Goal: Task Accomplishment & Management: Complete application form

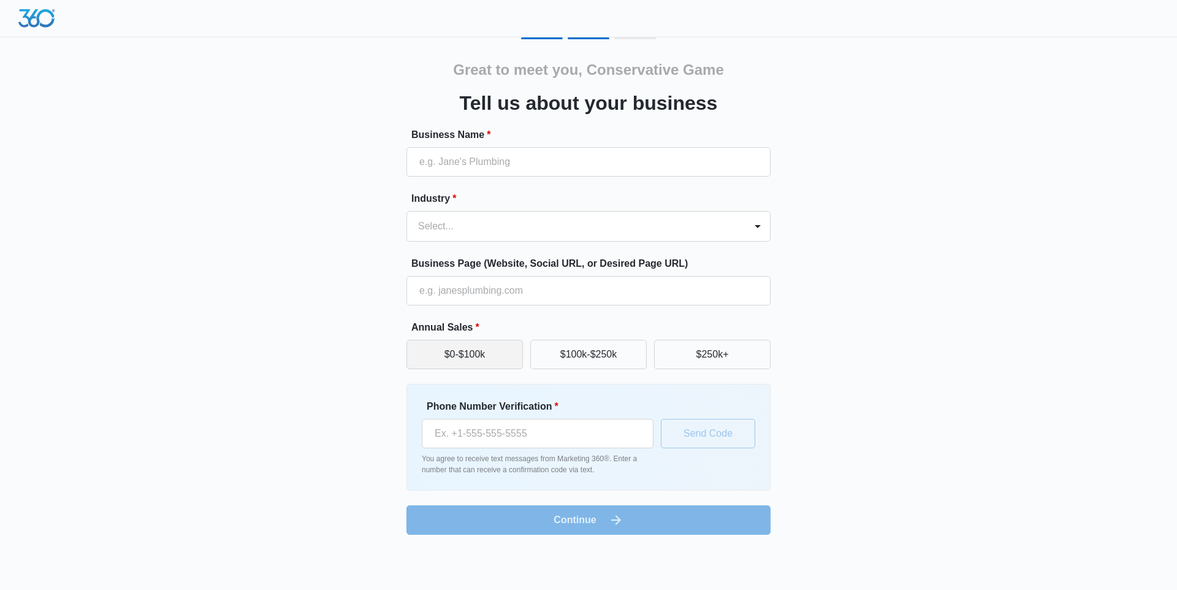
click at [493, 352] on button "$0-$100k" at bounding box center [464, 354] width 116 height 29
click at [491, 164] on input "Business Name *" at bounding box center [588, 161] width 364 height 29
type input "Conservative Game Management"
type input "[PHONE_NUMBER]"
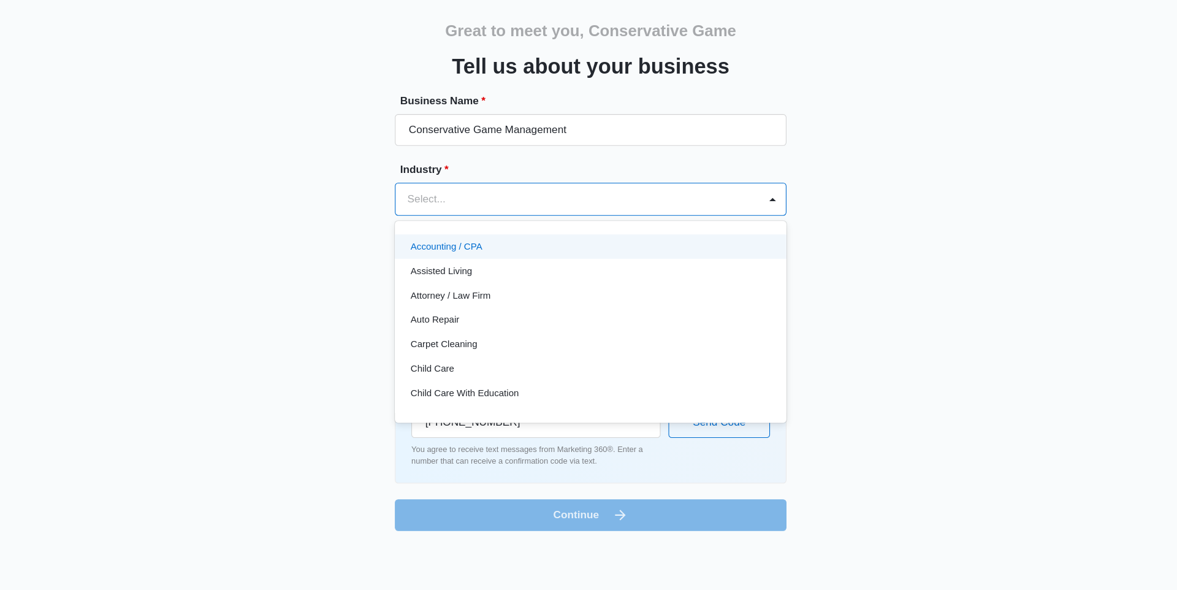
click at [427, 230] on div at bounding box center [573, 226] width 311 height 17
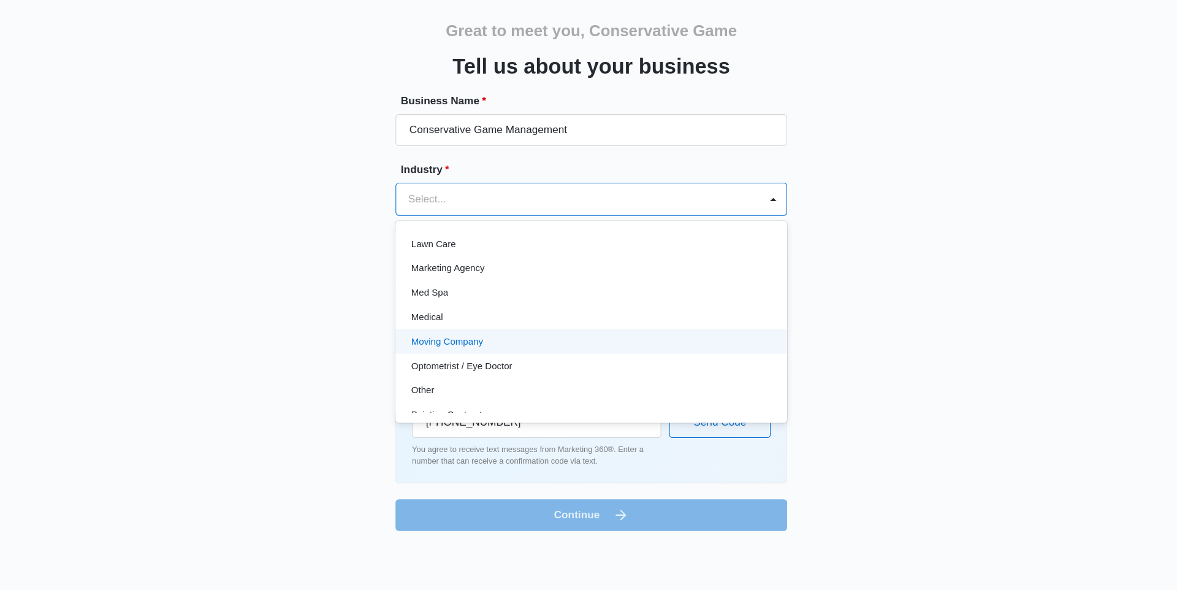
scroll to position [642, 0]
click at [502, 356] on div "Other" at bounding box center [587, 354] width 332 height 13
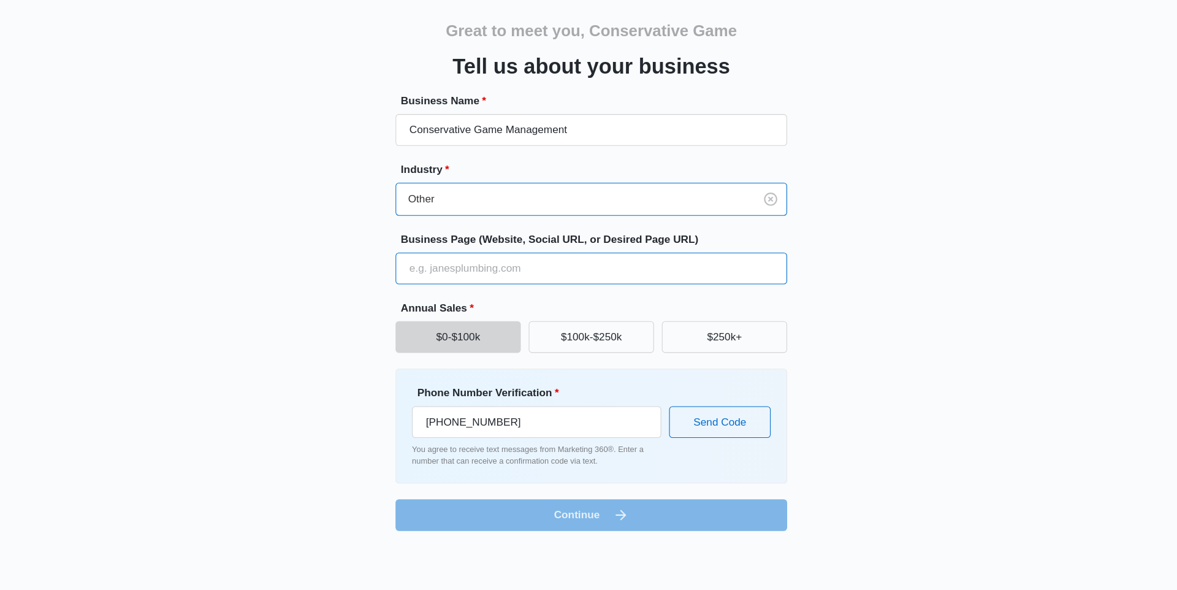
click at [548, 291] on input "Business Page (Website, Social URL, or Desired Page URL)" at bounding box center [588, 290] width 364 height 29
click at [484, 291] on input "Business Page (Website, Social URL, or Desired Page URL)" at bounding box center [588, 290] width 364 height 29
paste input "[URL][DOMAIN_NAME]"
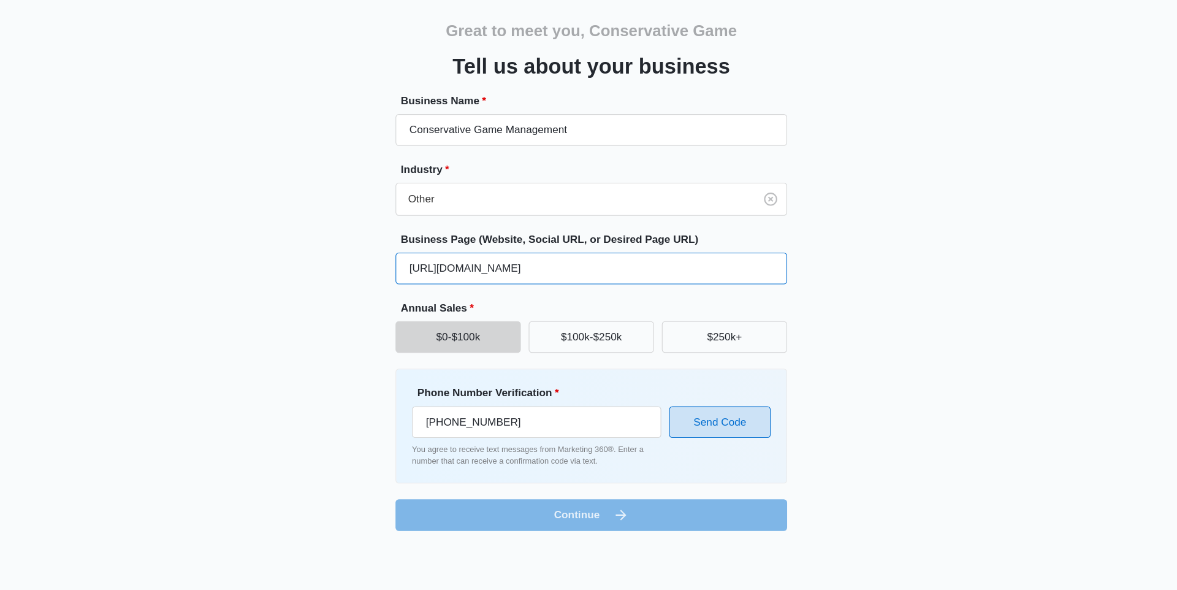
type input "[URL][DOMAIN_NAME]"
drag, startPoint x: 527, startPoint y: 439, endPoint x: 373, endPoint y: 439, distance: 153.8
click at [374, 439] on div "Great to meet you, Conservative Game Tell us about your business Business Name …" at bounding box center [588, 285] width 735 height 497
paste input "[PHONE_NUMBER]"
type input "[PHONE_NUMBER]"
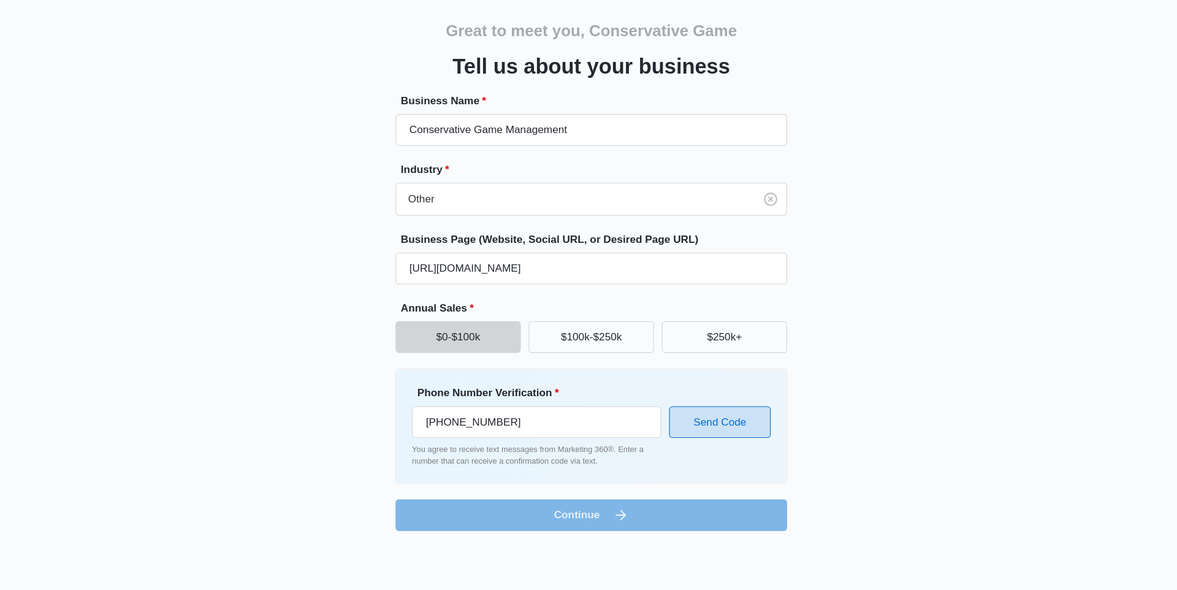
click at [738, 435] on button "Send Code" at bounding box center [708, 433] width 94 height 29
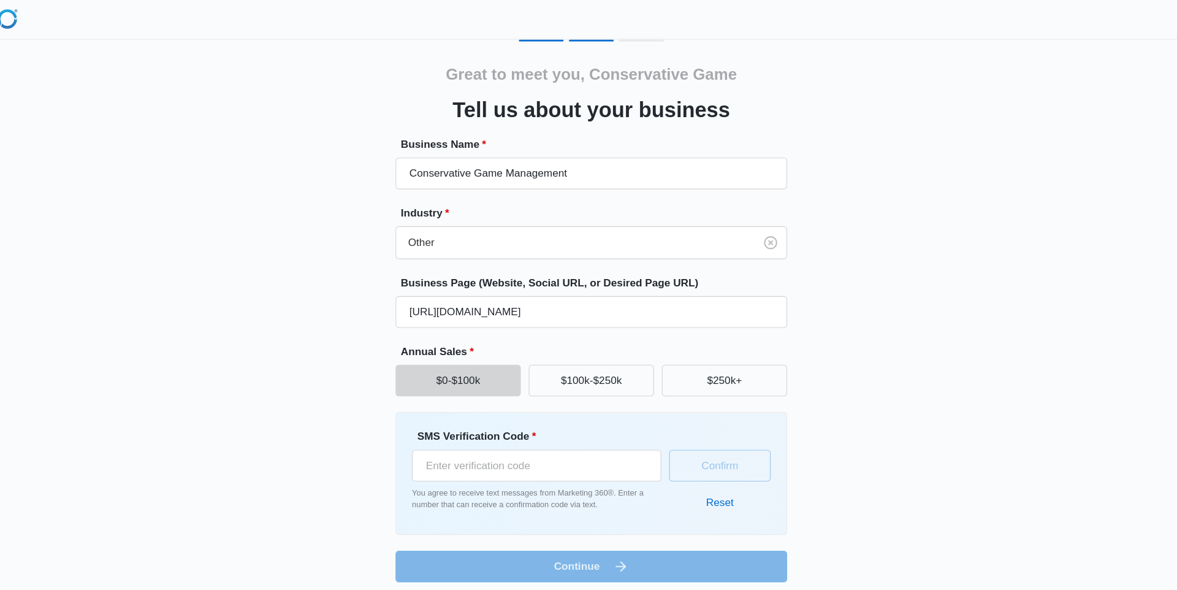
scroll to position [0, 0]
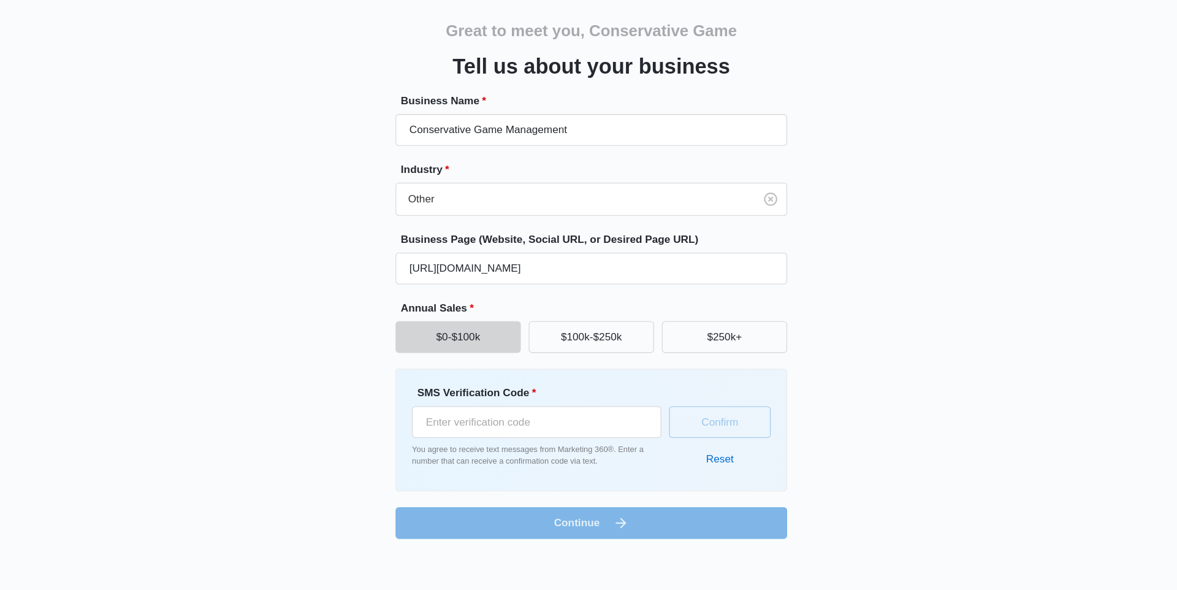
click at [606, 524] on form "Business Name * Conservative Game Management Industry * Other Business Page (We…" at bounding box center [588, 334] width 364 height 414
